Goal: Task Accomplishment & Management: Use online tool/utility

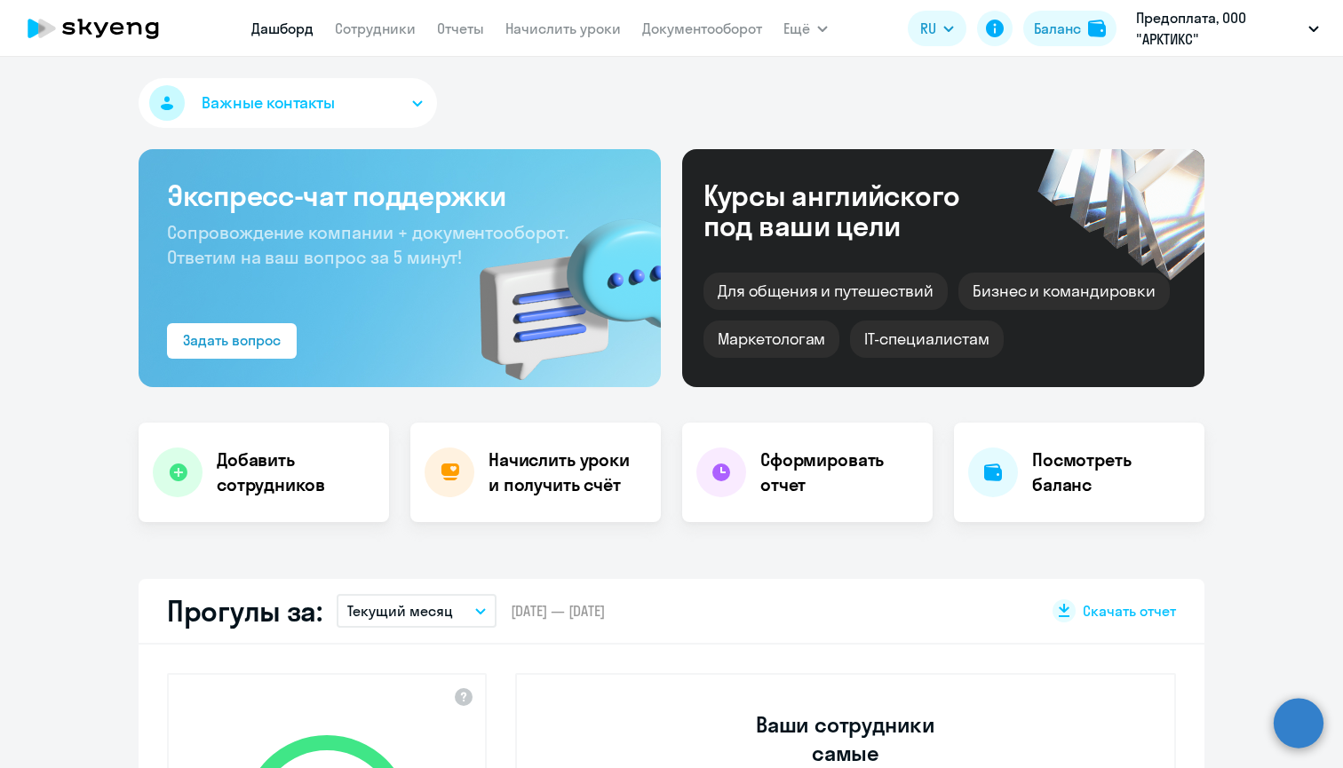
select select "30"
click at [396, 28] on link "Сотрудники" at bounding box center [375, 29] width 81 height 18
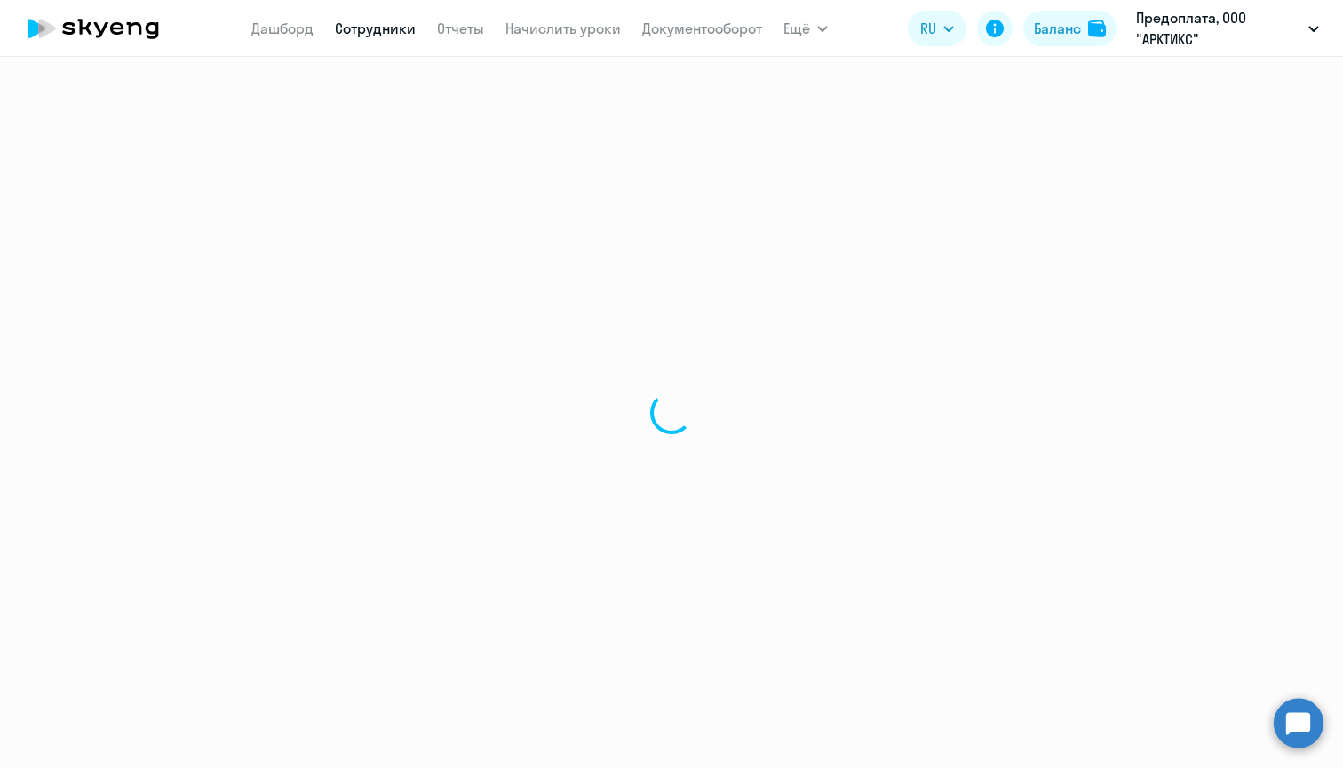
select select "30"
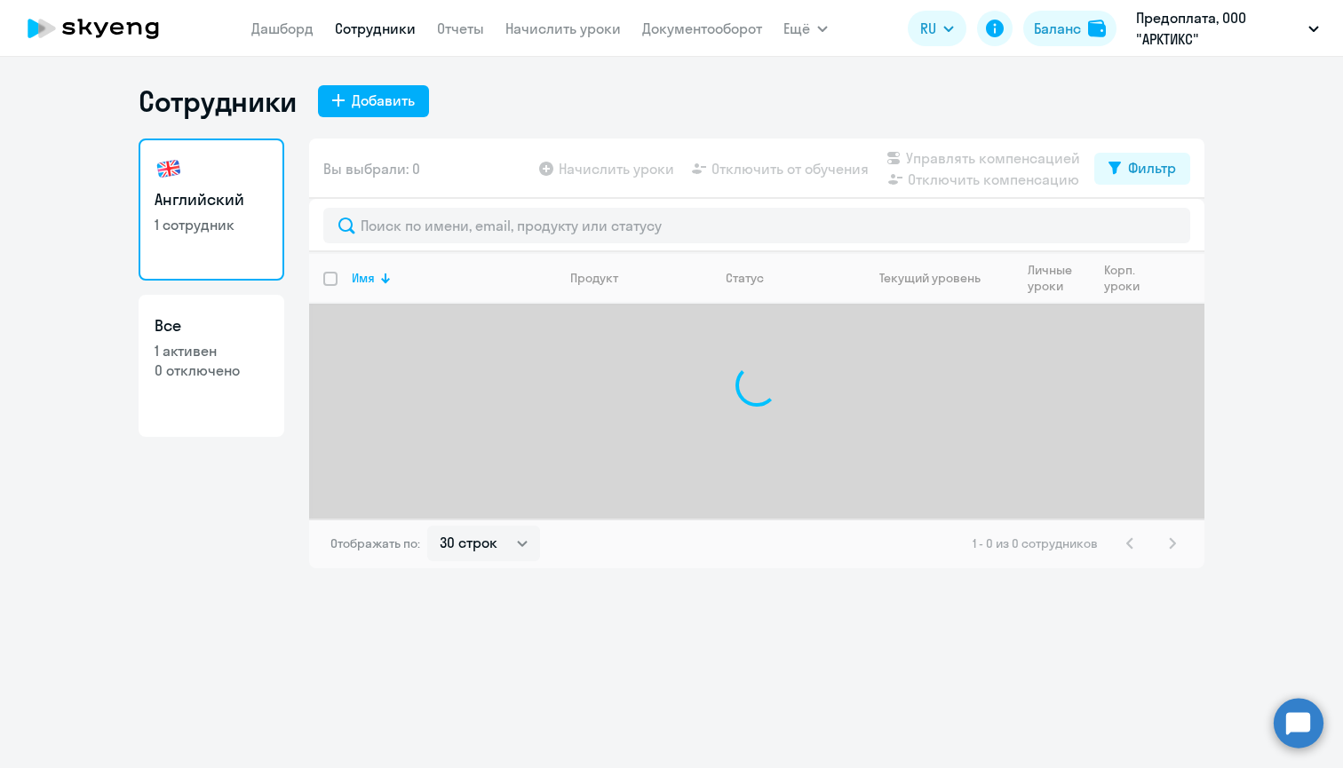
click at [535, 15] on nav "[PERSON_NAME] Отчеты Начислить уроки Документооборот" at bounding box center [506, 29] width 511 height 36
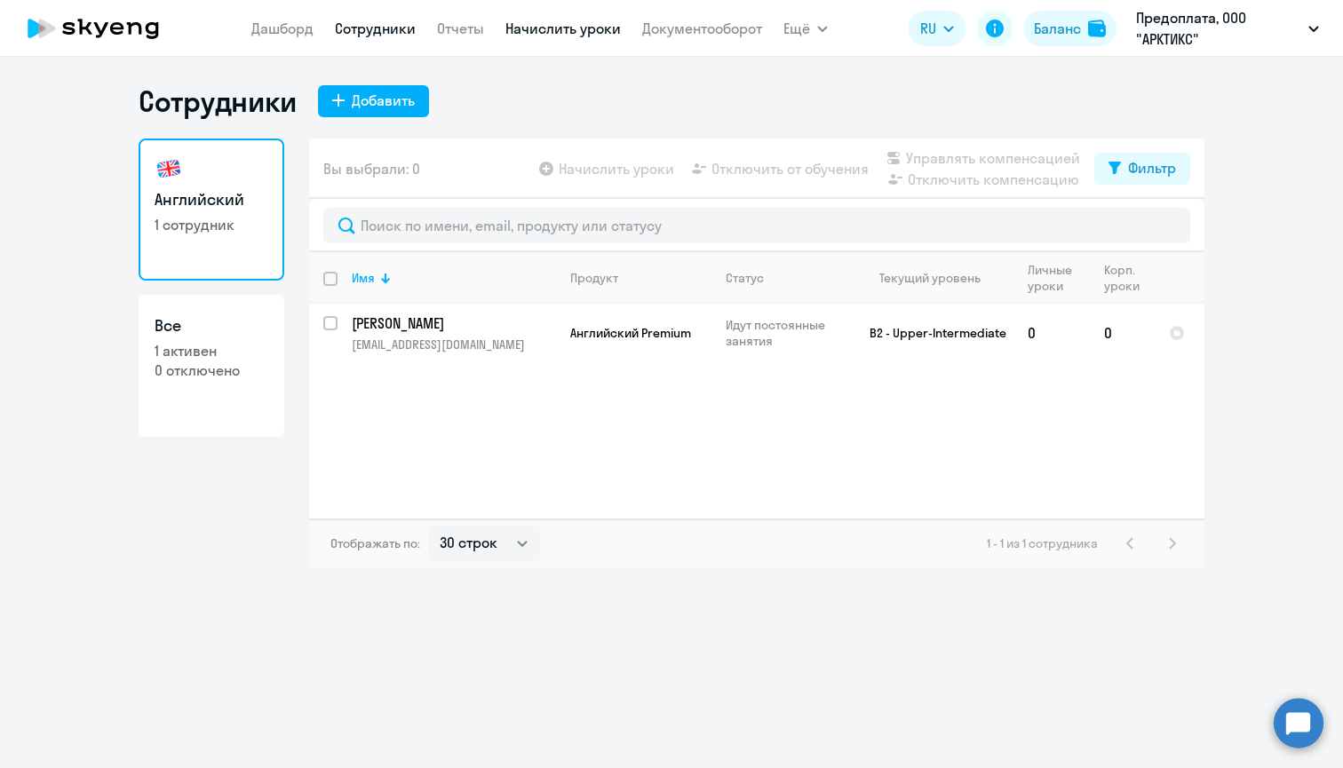
click at [537, 36] on link "Начислить уроки" at bounding box center [563, 29] width 115 height 18
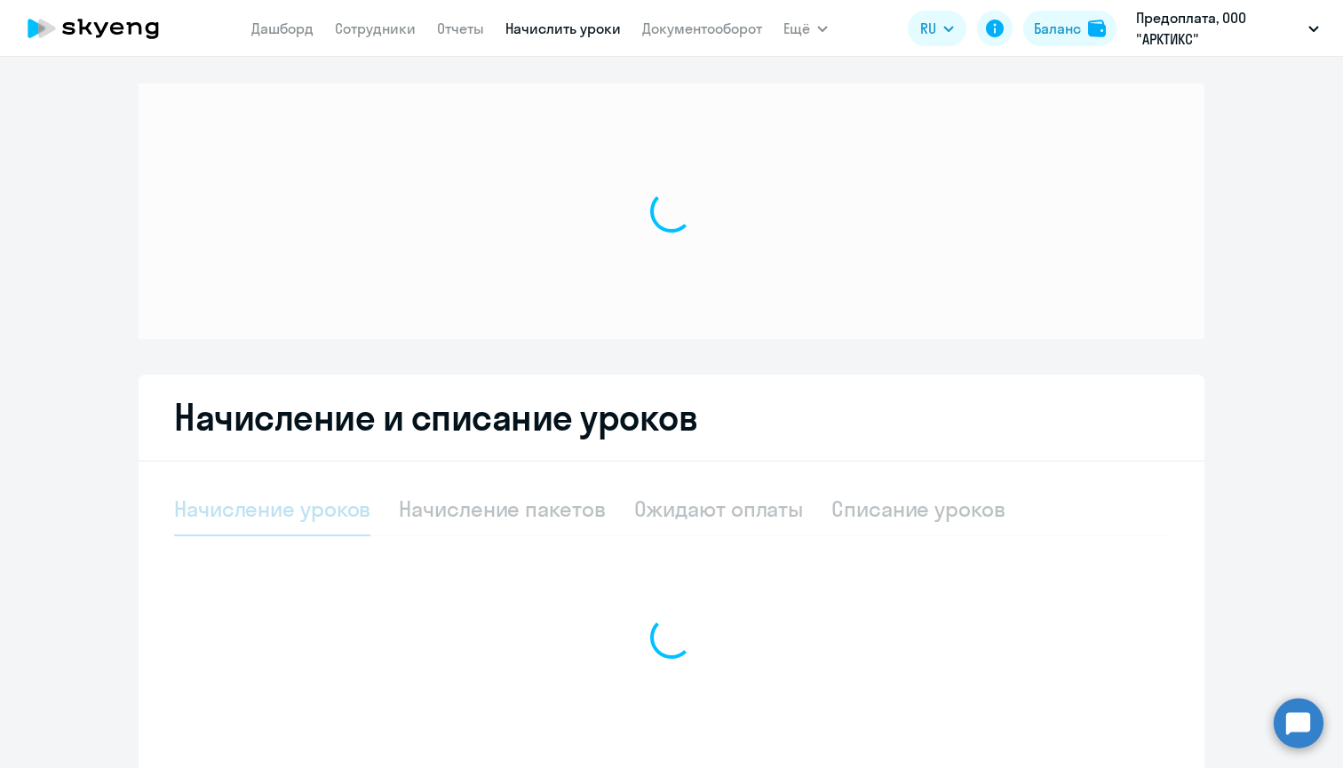
select select "10"
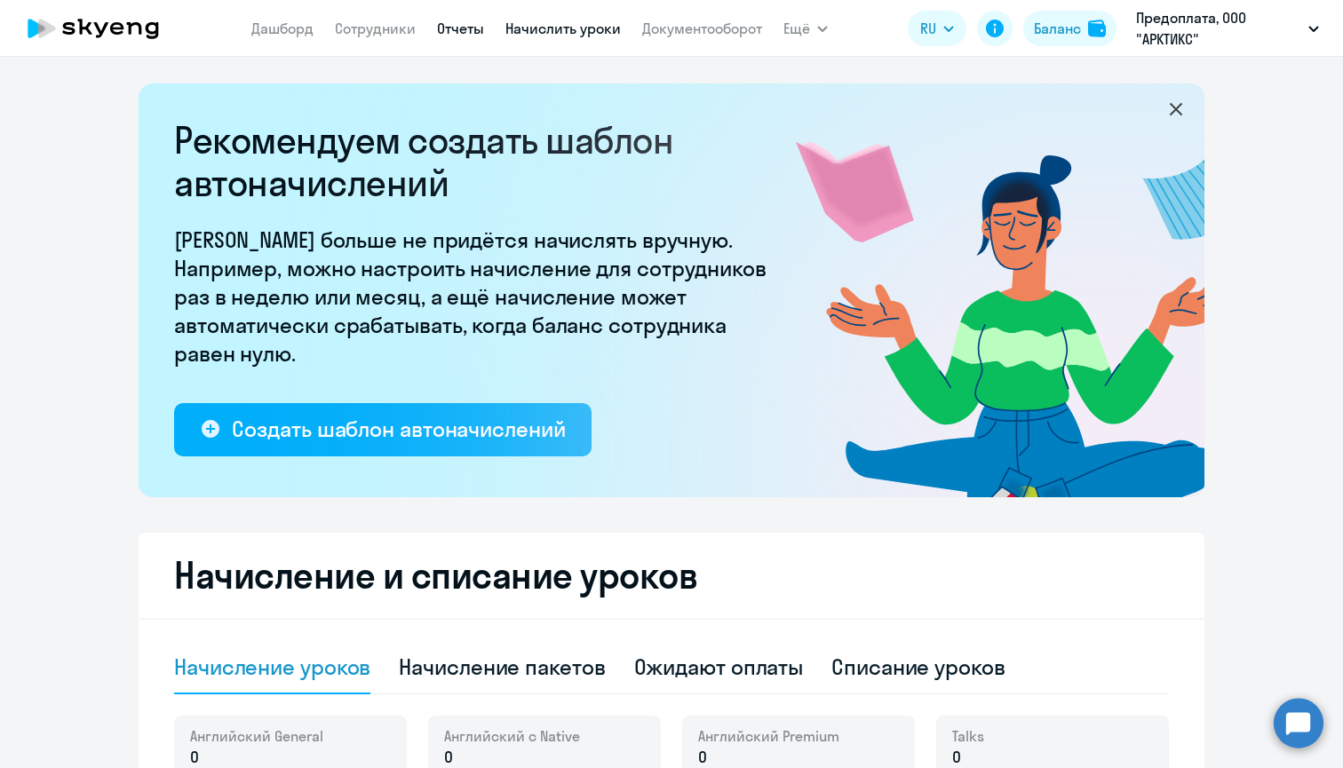
click at [469, 34] on link "Отчеты" at bounding box center [460, 29] width 47 height 18
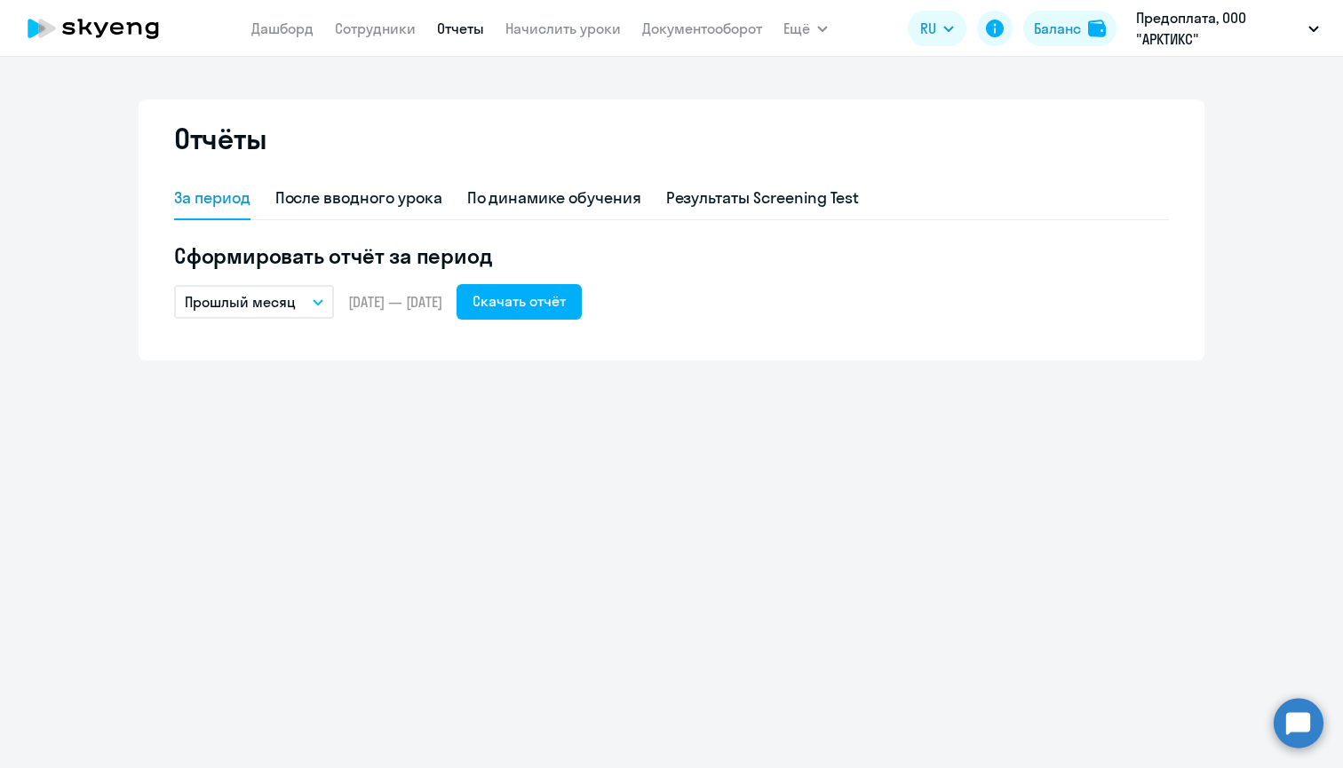
click at [314, 30] on nav "[PERSON_NAME] Отчеты Начислить уроки Документооборот" at bounding box center [506, 29] width 511 height 36
click at [367, 30] on link "Сотрудники" at bounding box center [375, 29] width 81 height 18
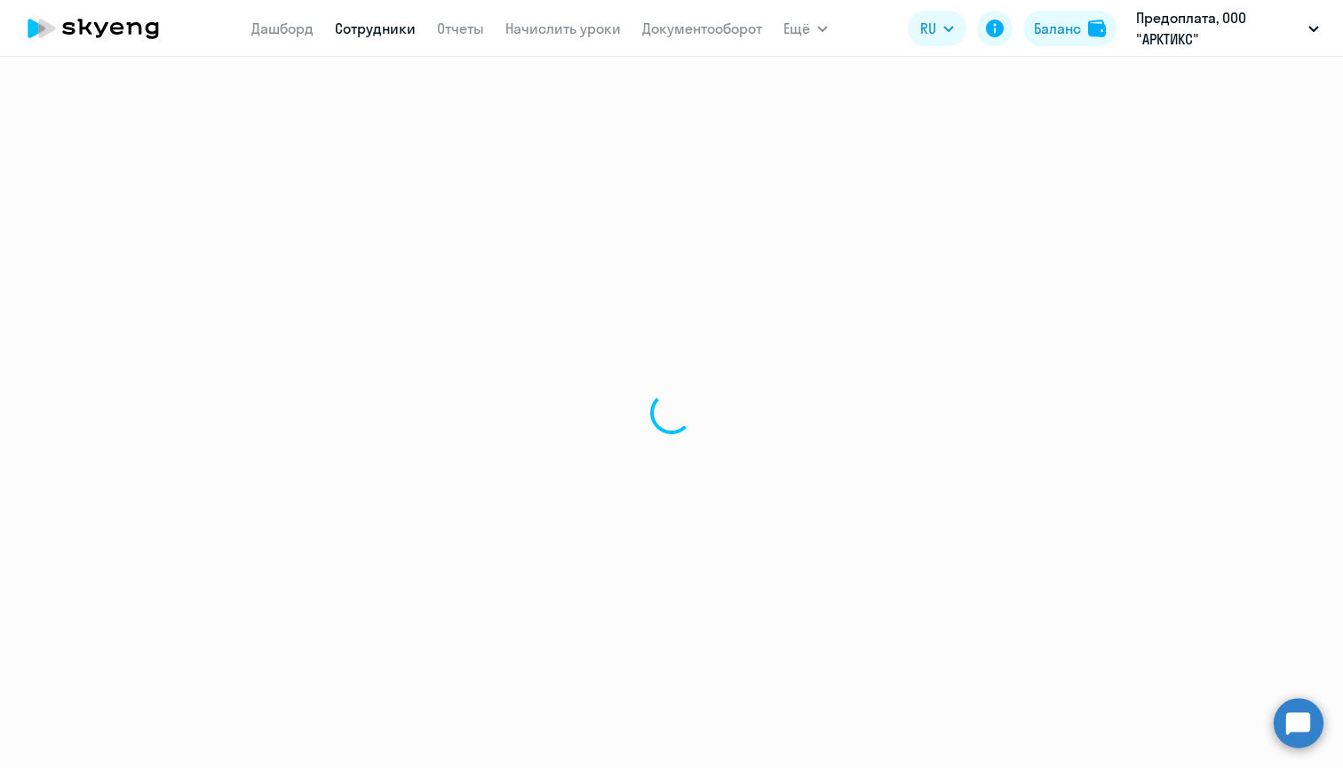
select select "30"
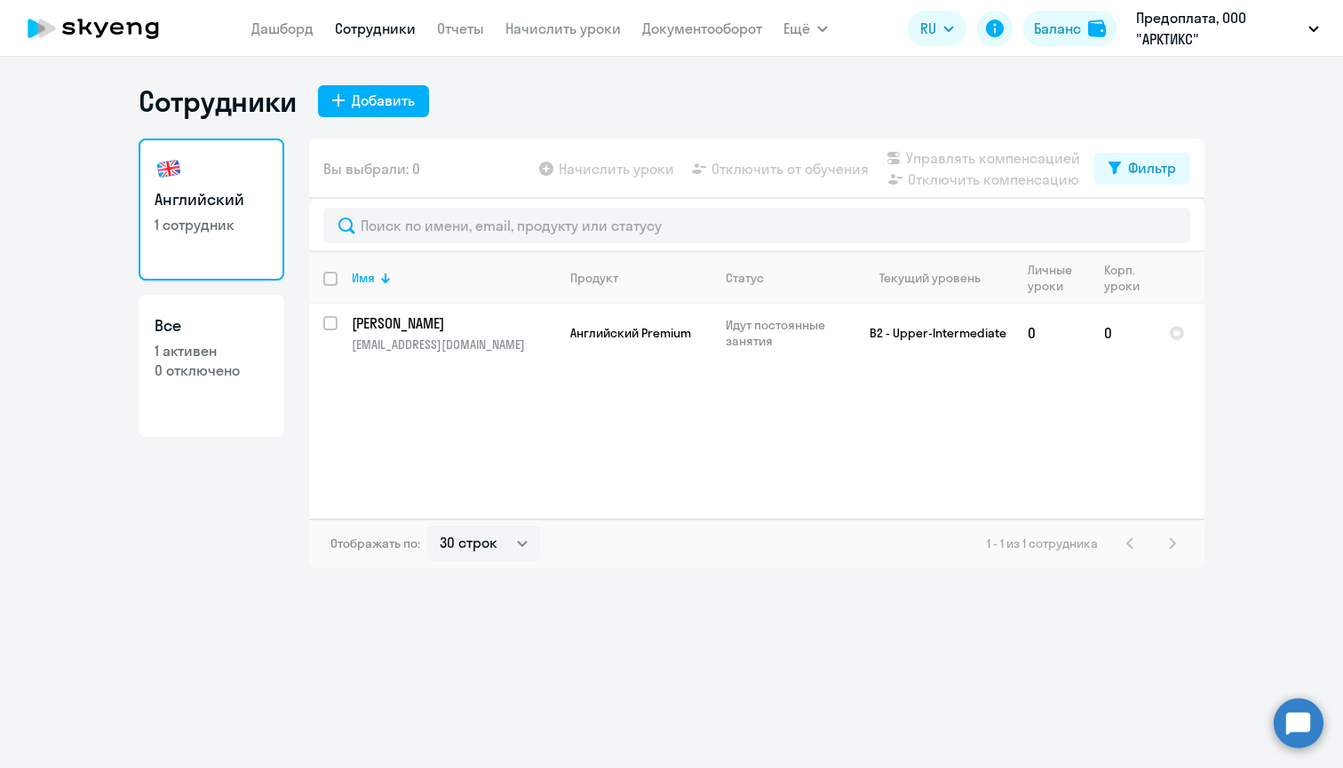
click at [288, 16] on nav "[PERSON_NAME] Отчеты Начислить уроки Документооборот" at bounding box center [506, 29] width 511 height 36
click at [284, 30] on link "Дашборд" at bounding box center [282, 29] width 62 height 18
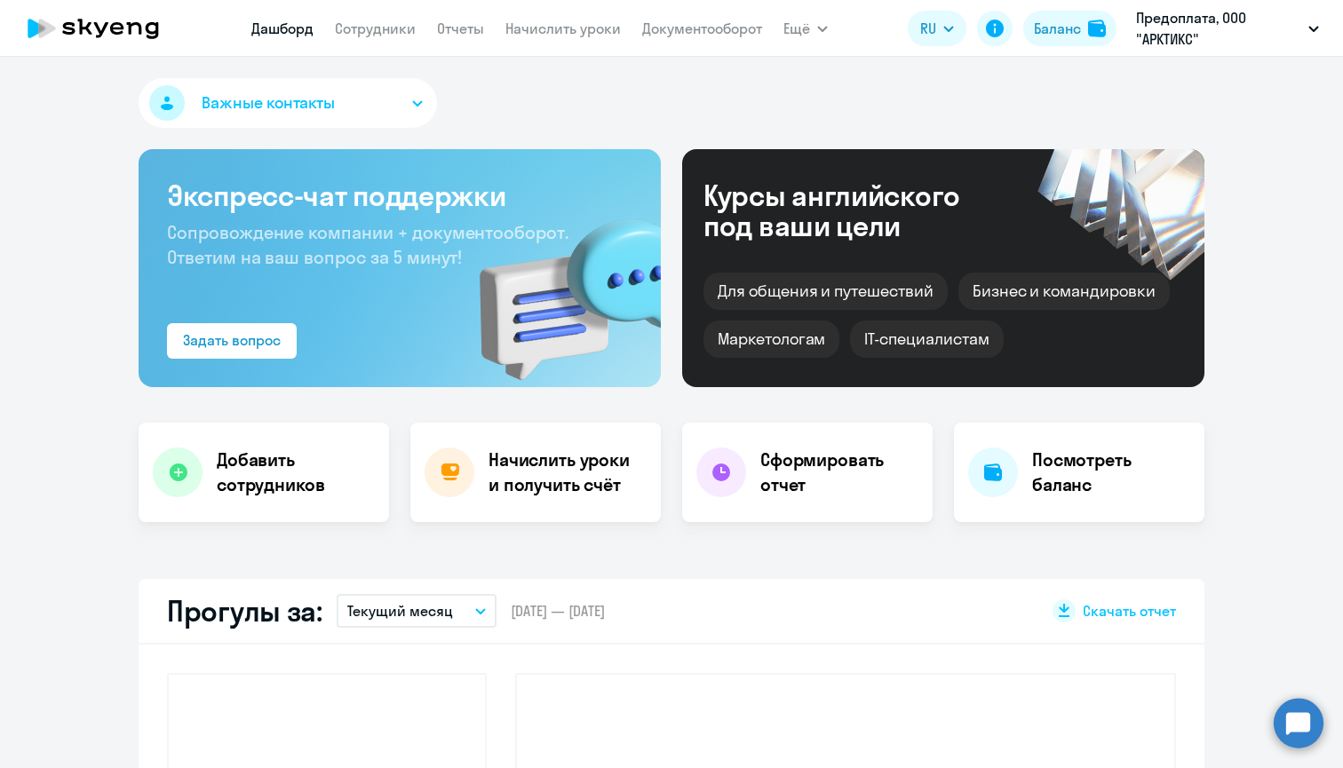
select select "30"
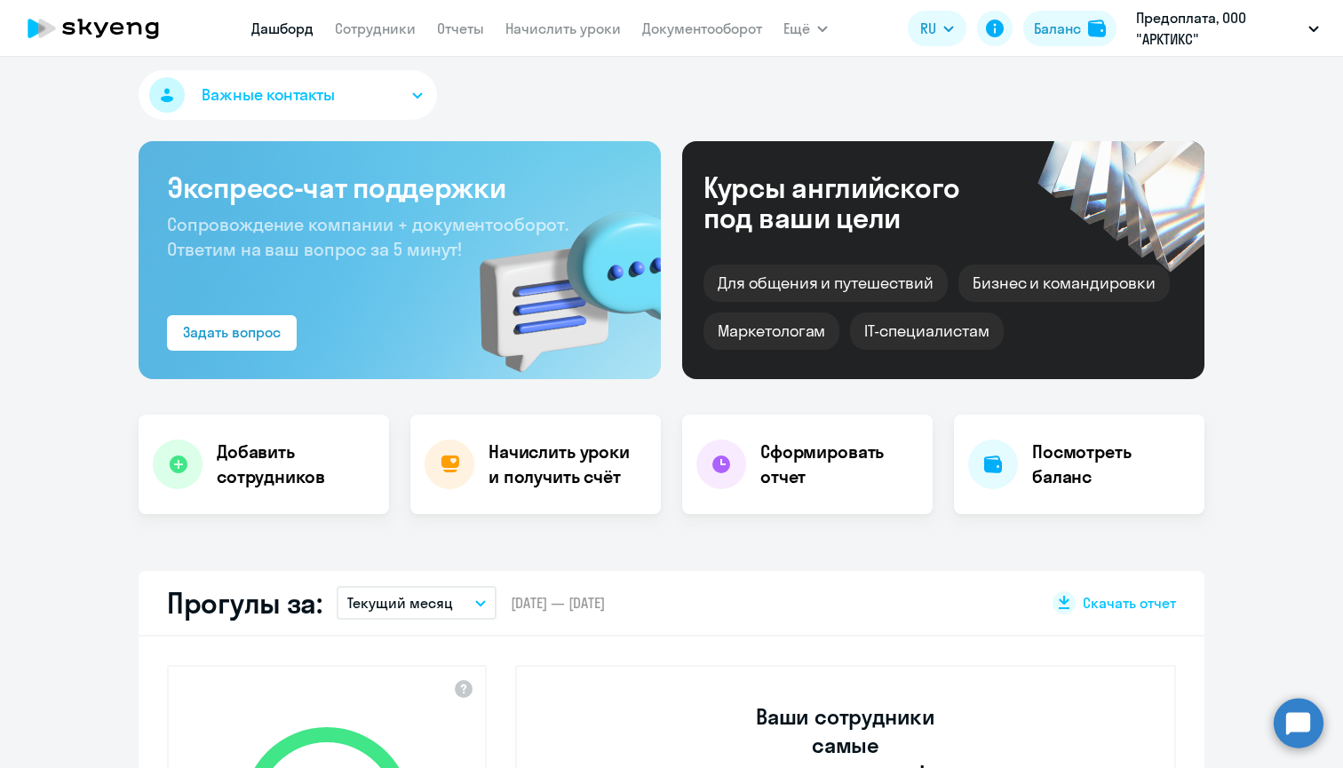
scroll to position [2, 0]
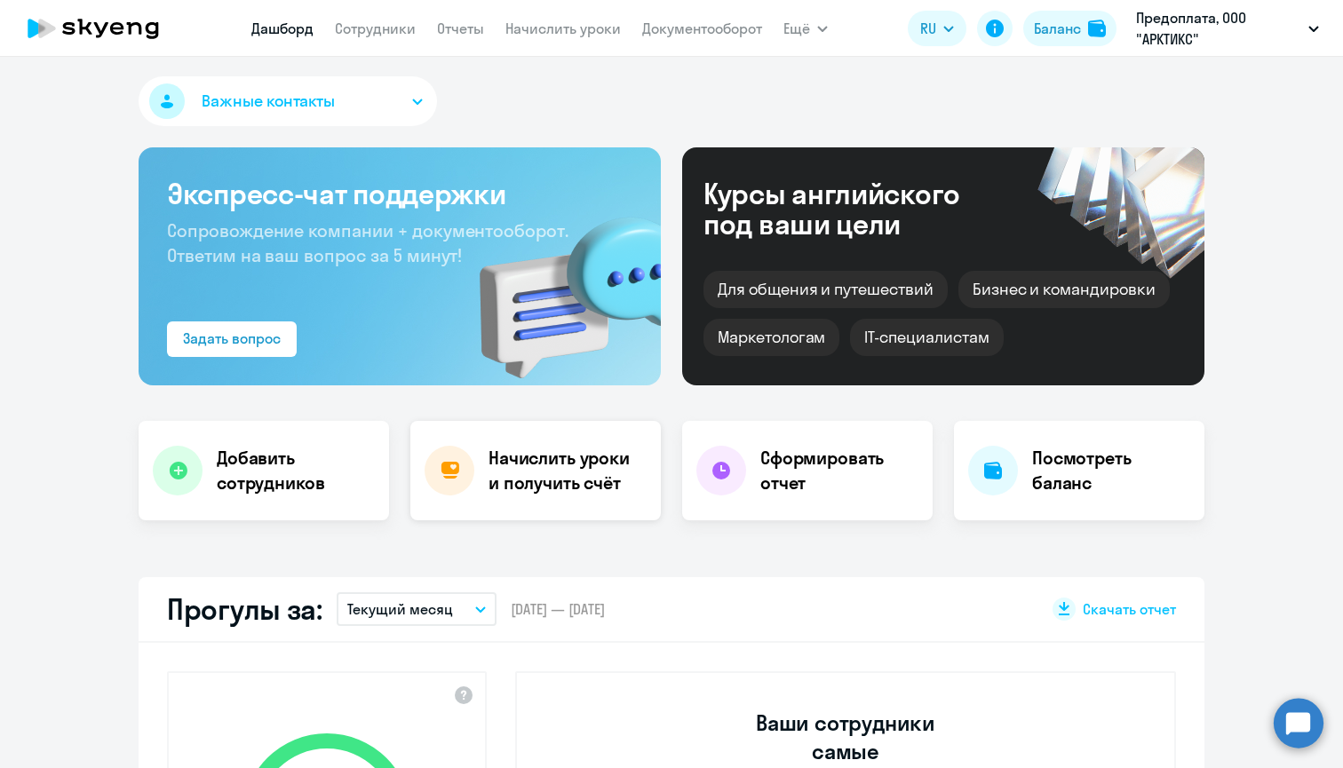
click at [538, 448] on h4 "Начислить уроки и получить счёт" at bounding box center [566, 471] width 155 height 50
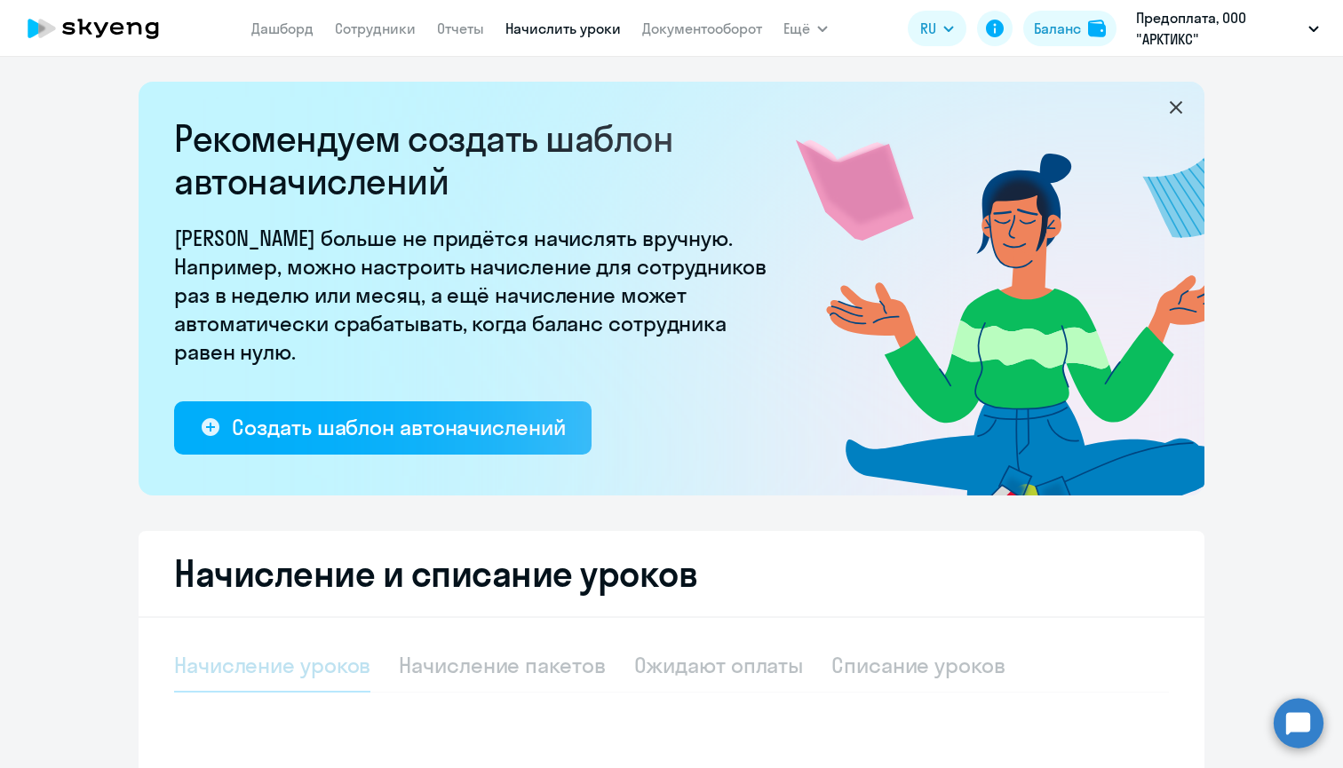
select select "10"
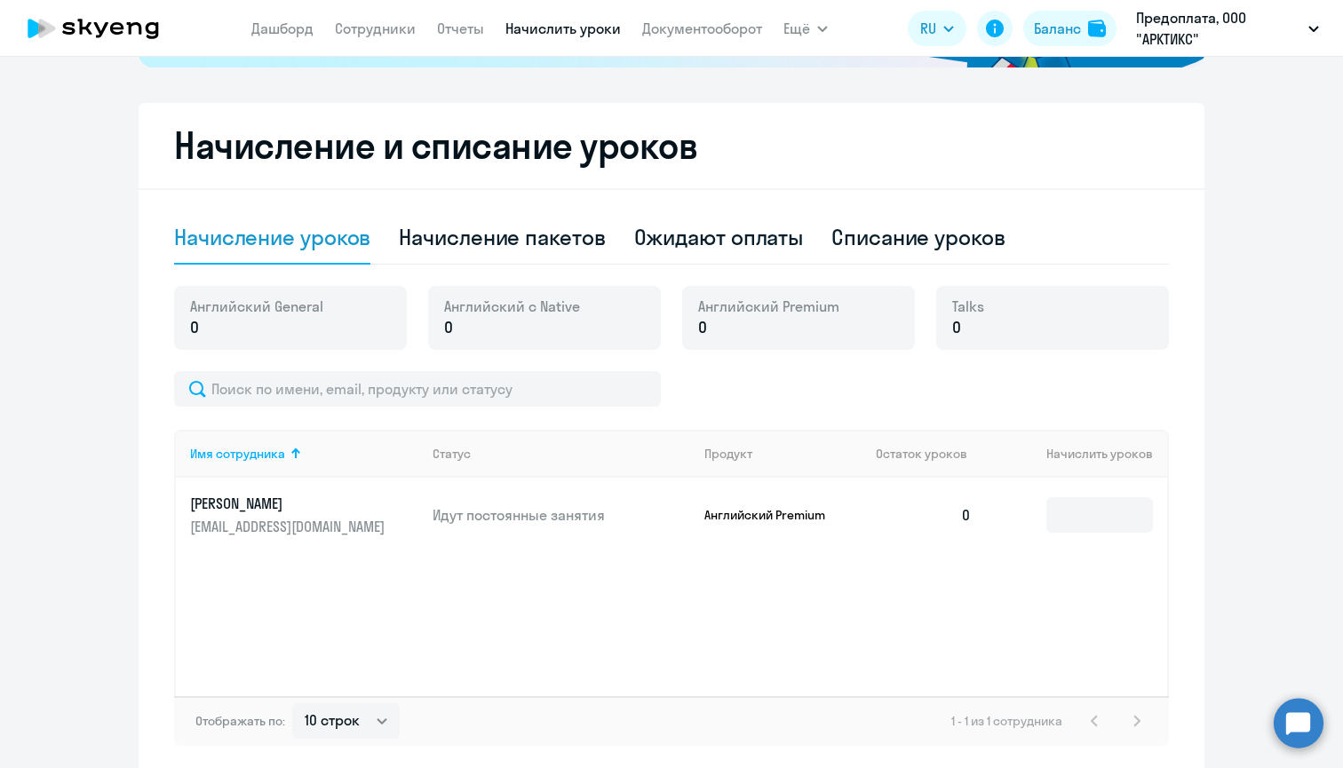
scroll to position [435, 0]
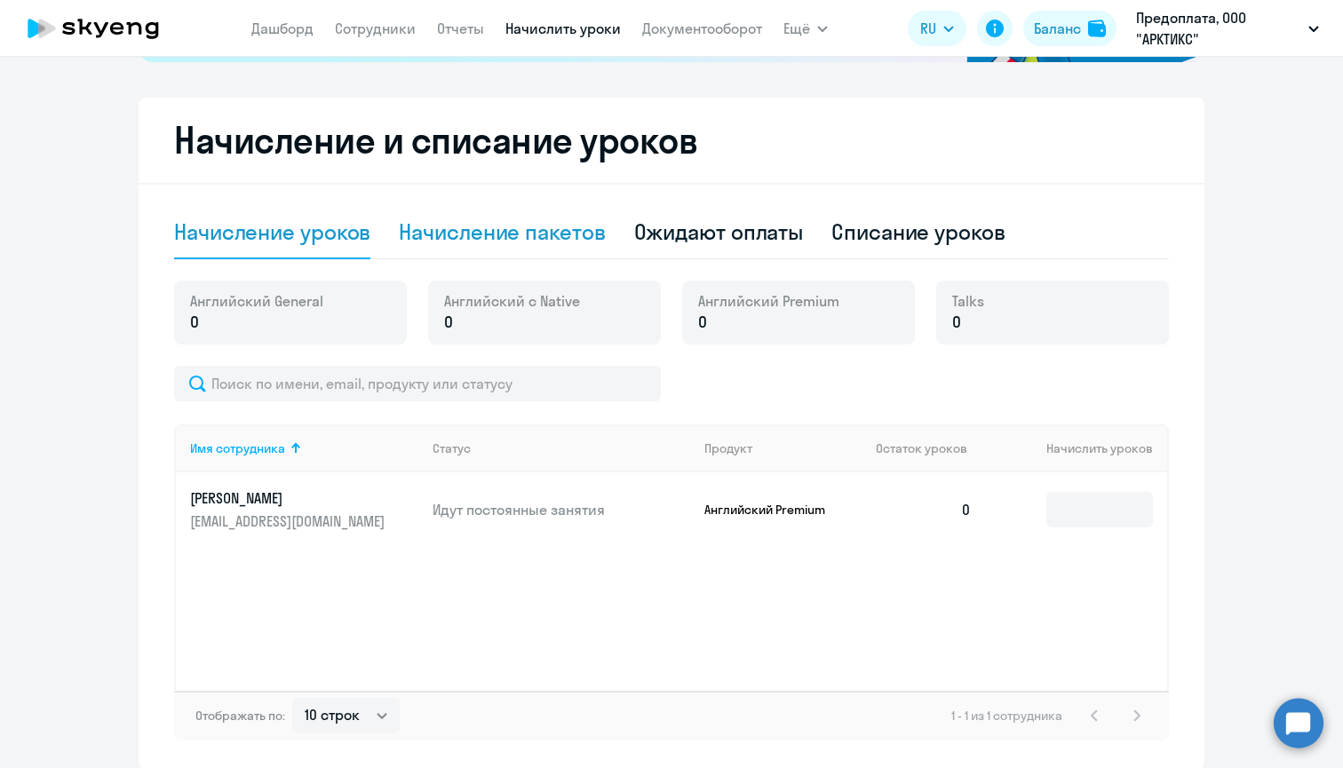
click at [554, 228] on div "Начисление пакетов" at bounding box center [502, 232] width 206 height 28
select select "10"
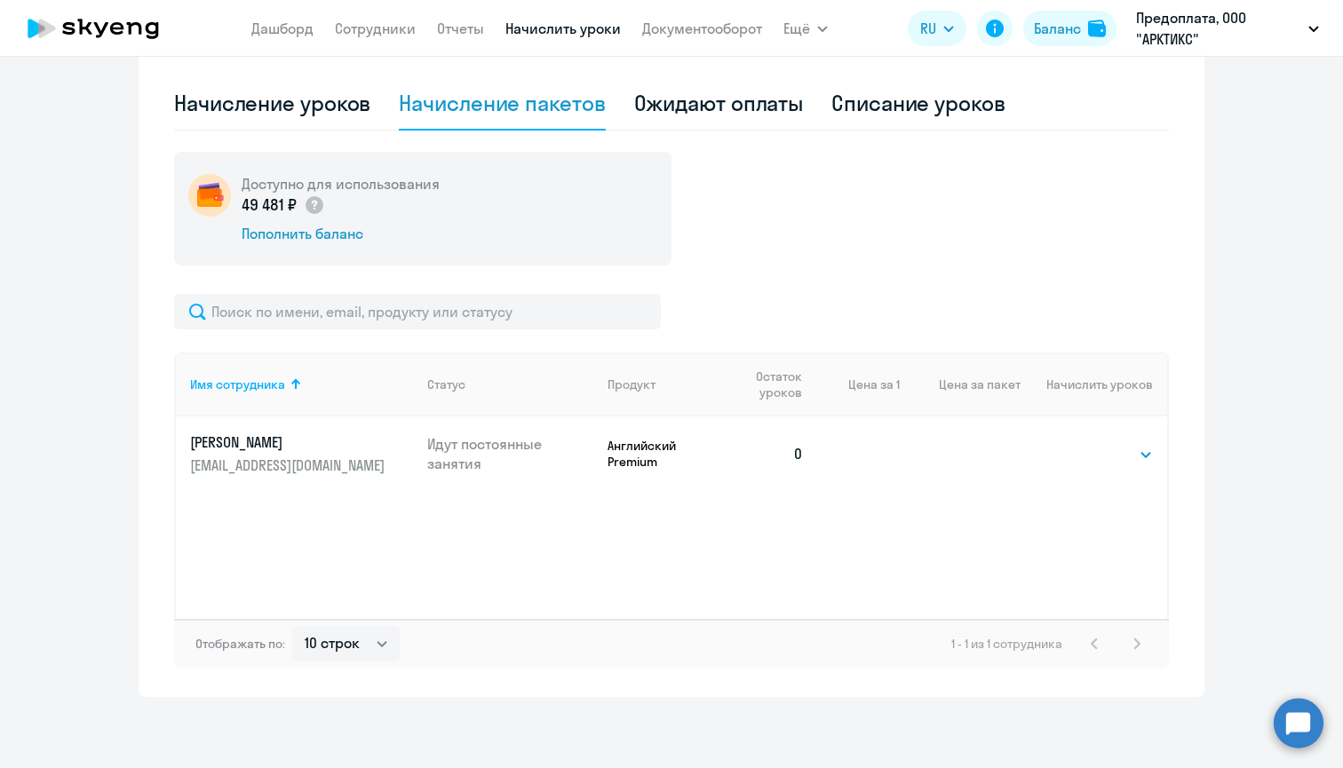
scroll to position [564, 0]
select select "8"
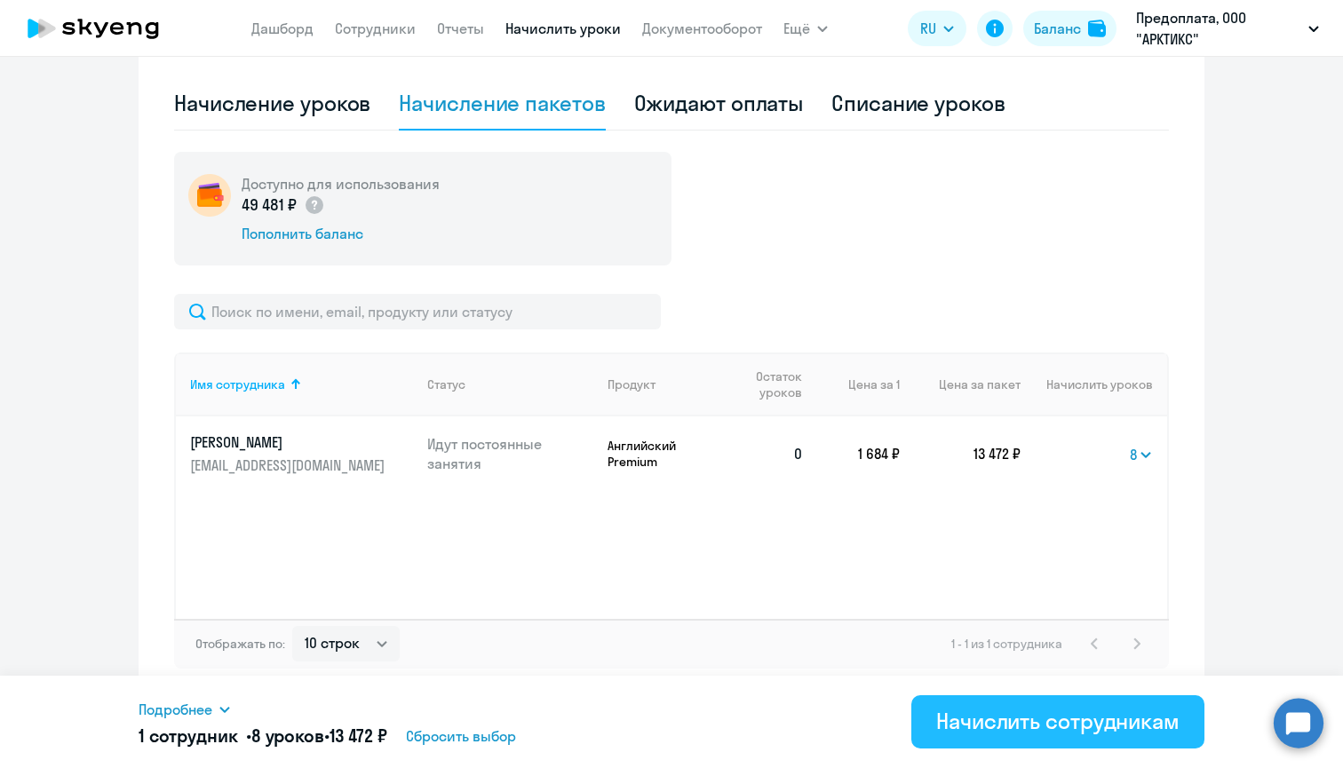
click at [994, 728] on div "Начислить сотрудникам" at bounding box center [1057, 721] width 243 height 28
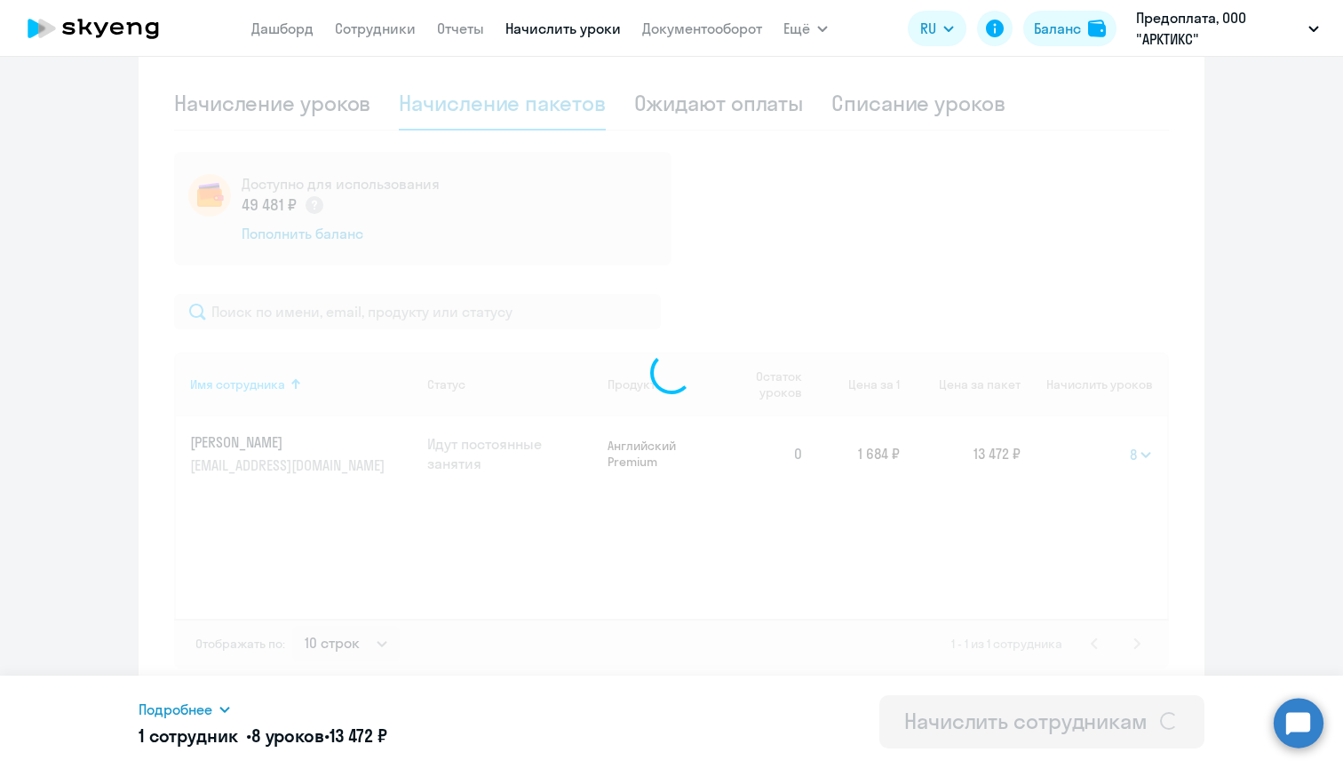
select select
